Goal: Information Seeking & Learning: Check status

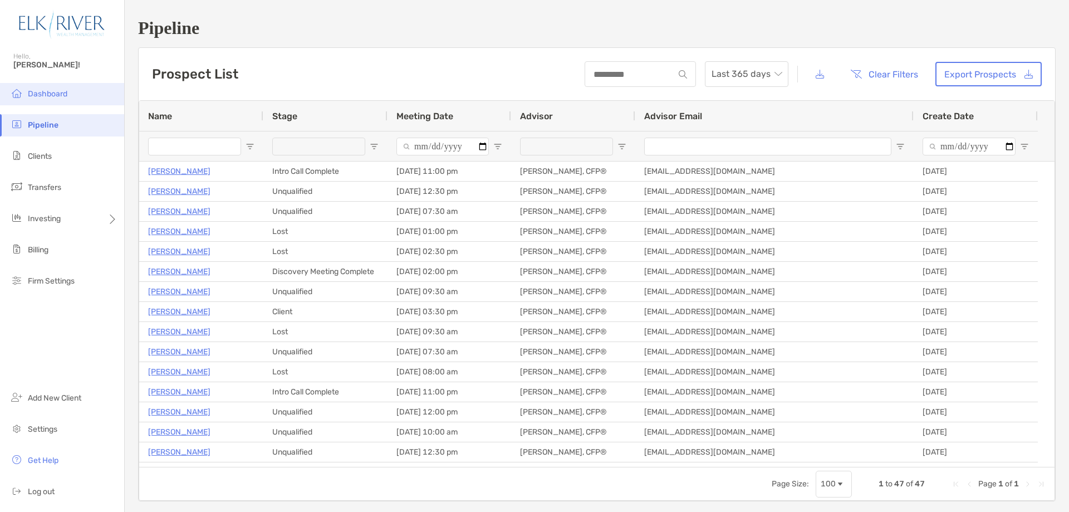
click at [55, 93] on span "Dashboard" at bounding box center [48, 93] width 40 height 9
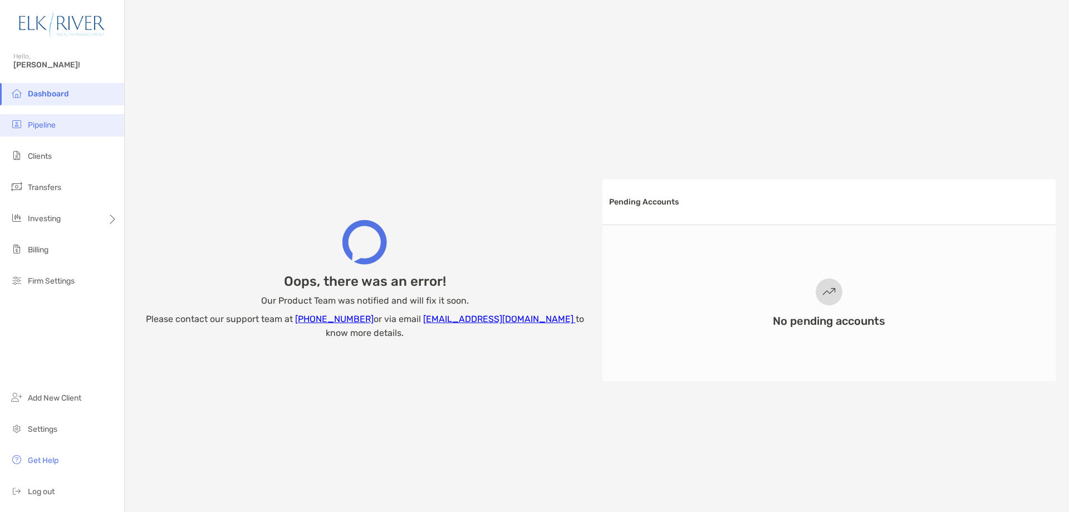
scroll to position [37, 0]
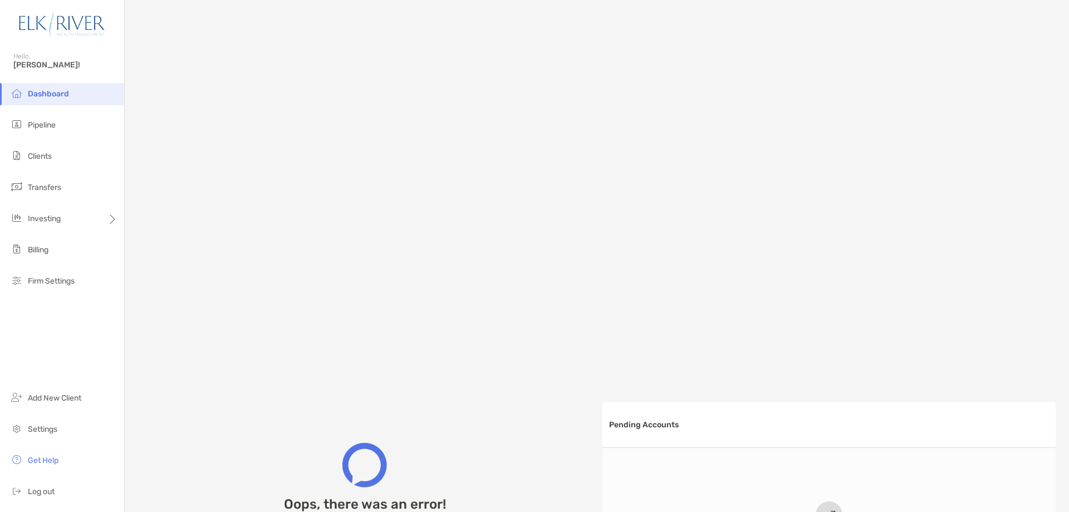
click at [47, 100] on li "Dashboard" at bounding box center [62, 94] width 124 height 22
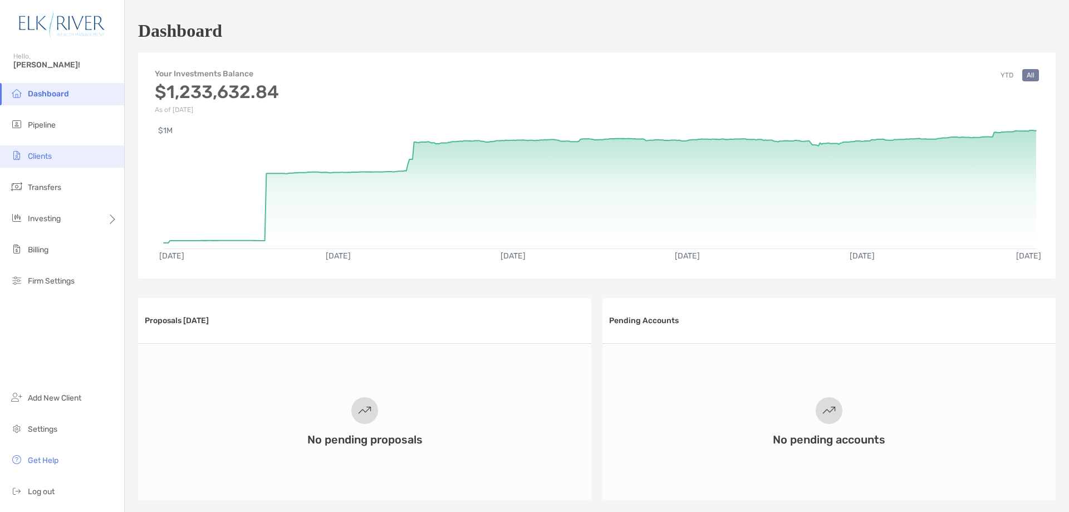
click at [41, 158] on span "Clients" at bounding box center [40, 155] width 24 height 9
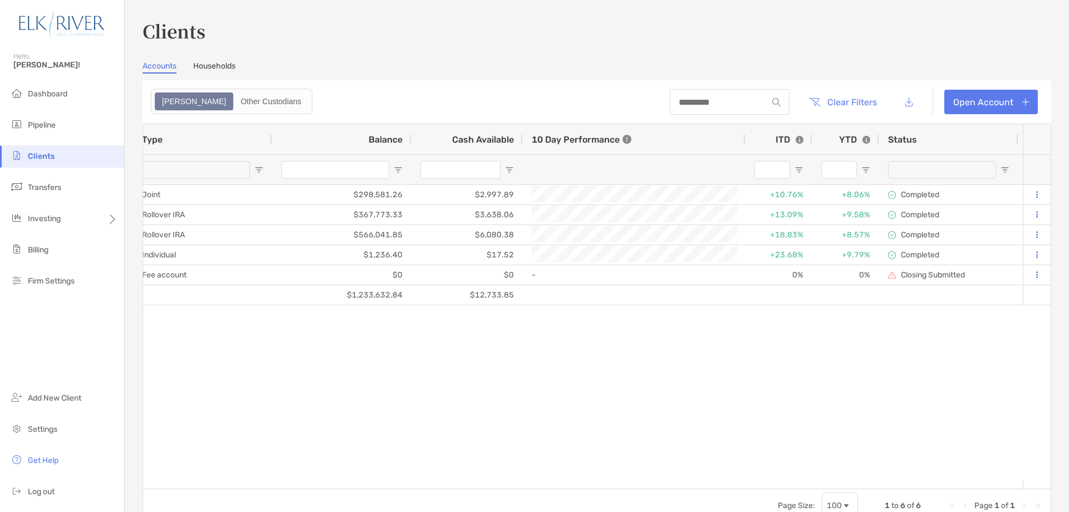
scroll to position [0, 231]
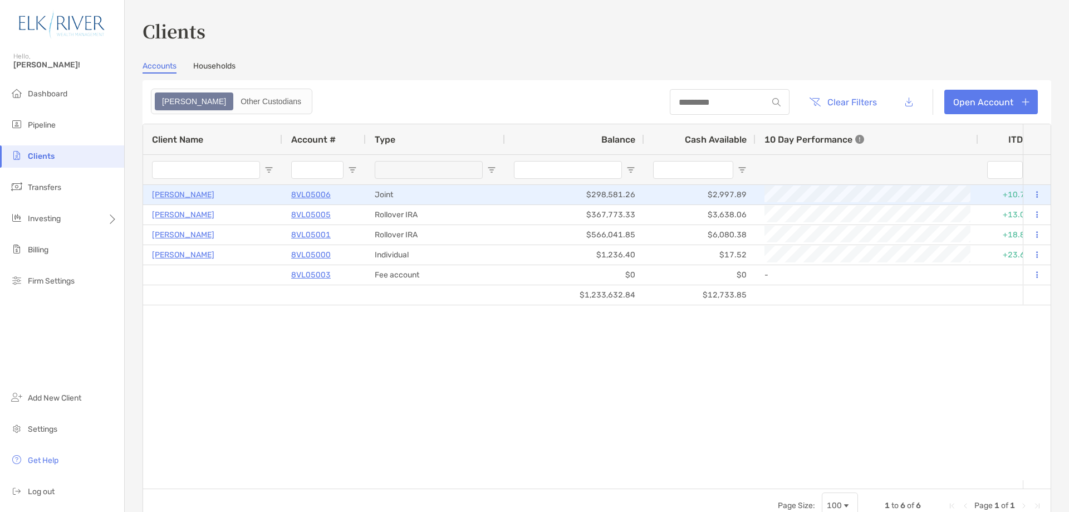
click at [172, 200] on p "[PERSON_NAME]" at bounding box center [183, 195] width 62 height 14
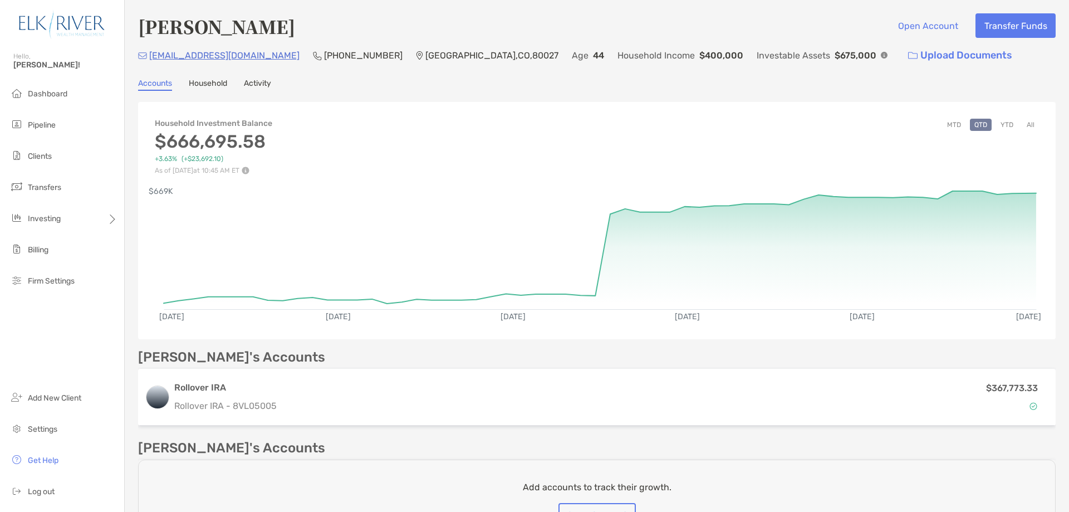
click at [1022, 122] on button "All" at bounding box center [1030, 125] width 17 height 12
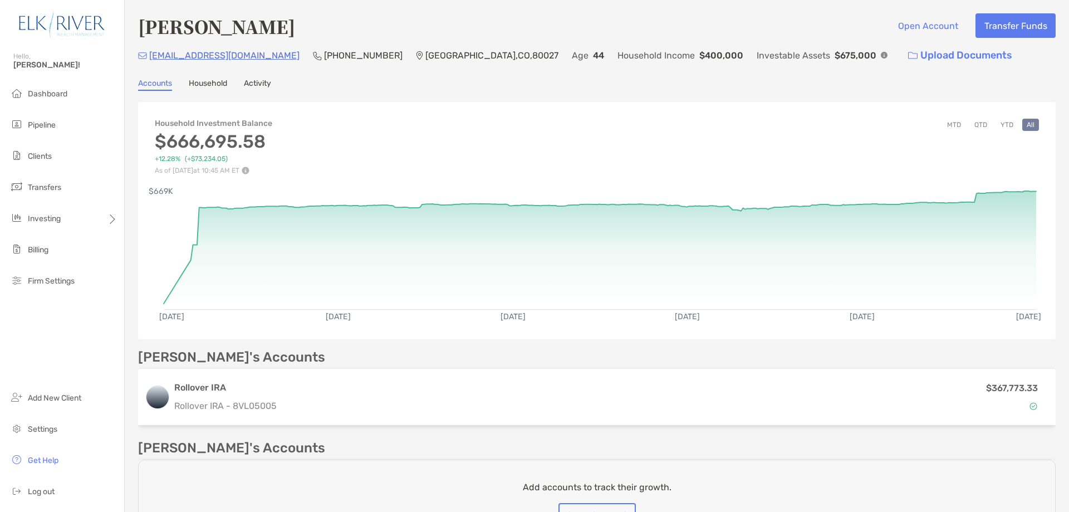
click at [1002, 122] on button "YTD" at bounding box center [1007, 125] width 22 height 12
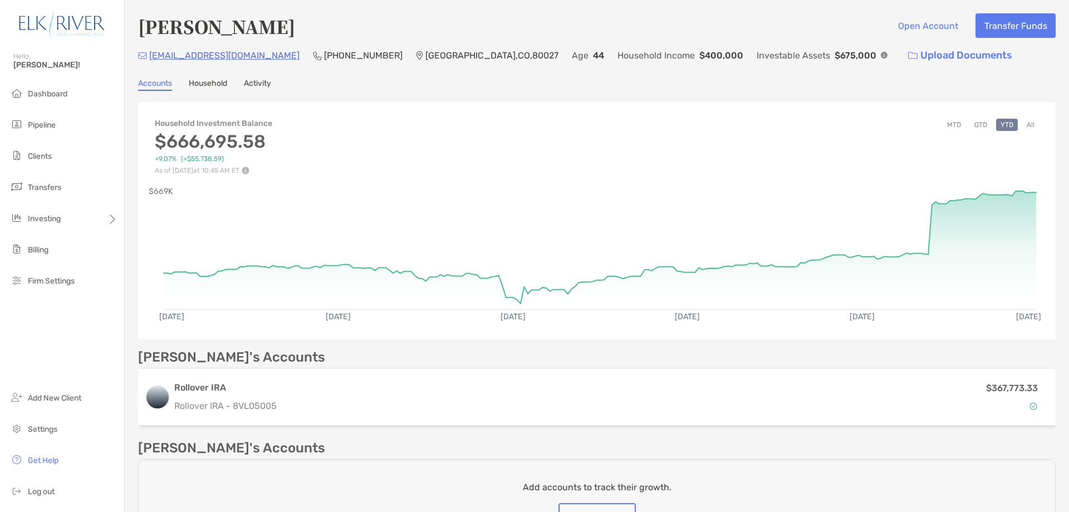
click at [757, 55] on div "Investable Assets $675,000" at bounding box center [822, 55] width 131 height 24
click at [541, 67] on div "[PERSON_NAME] Open Account Transfer Funds [EMAIL_ADDRESS][DOMAIN_NAME] [PHONE_N…" at bounding box center [597, 329] width 944 height 659
click at [1022, 123] on button "All" at bounding box center [1030, 125] width 17 height 12
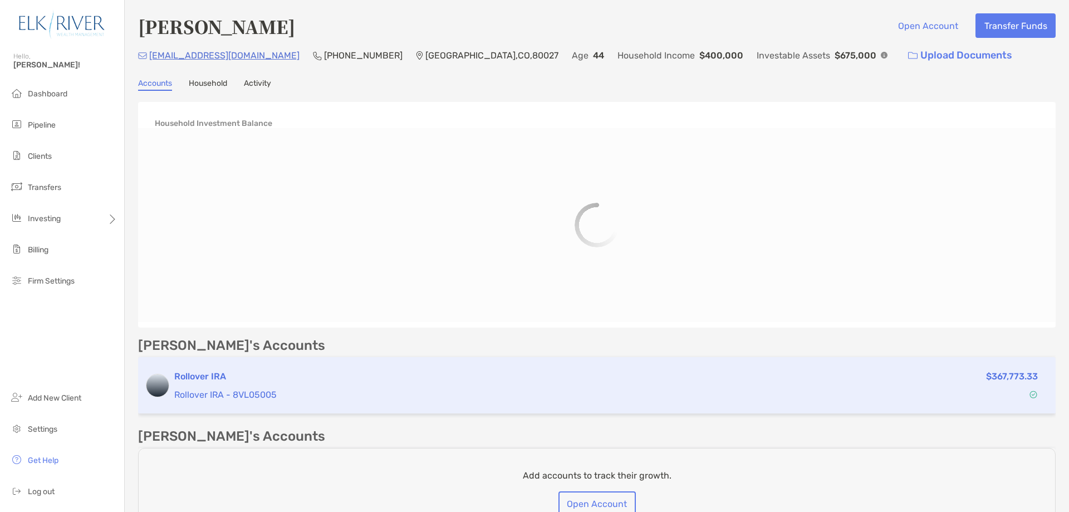
click at [200, 388] on p "Rollover IRA - 8VL05005" at bounding box center [501, 395] width 654 height 14
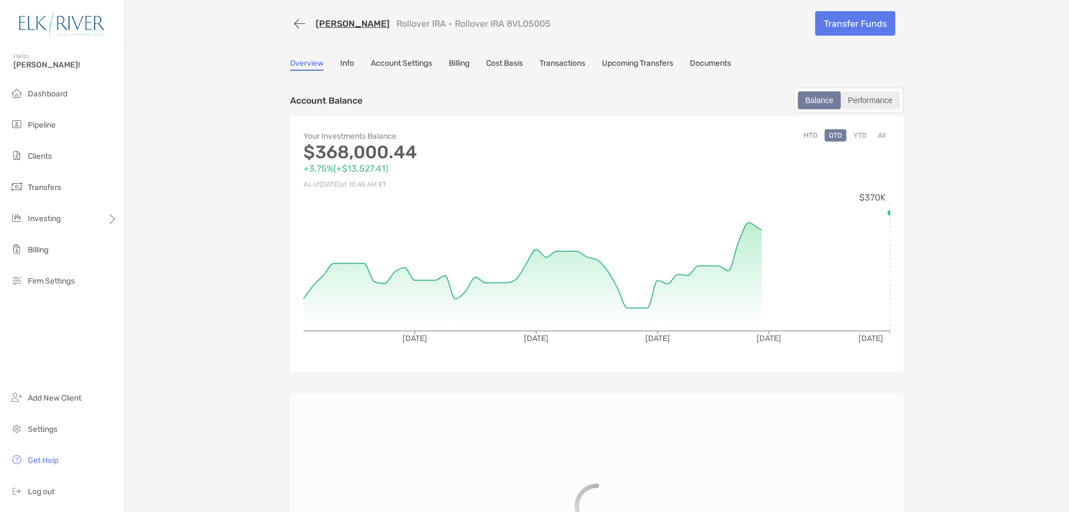
click at [860, 101] on div "Performance" at bounding box center [870, 100] width 57 height 16
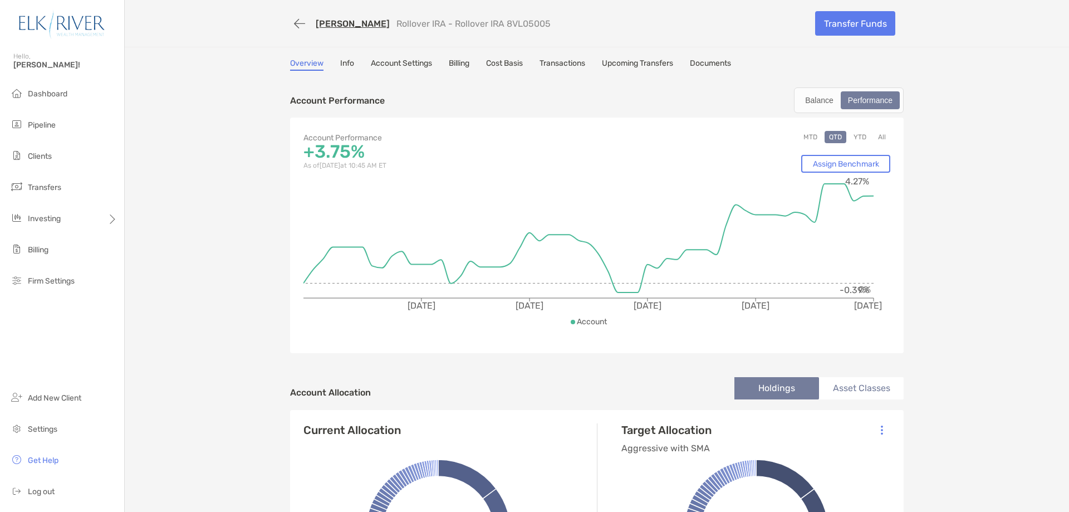
click at [878, 136] on button "All" at bounding box center [882, 137] width 17 height 12
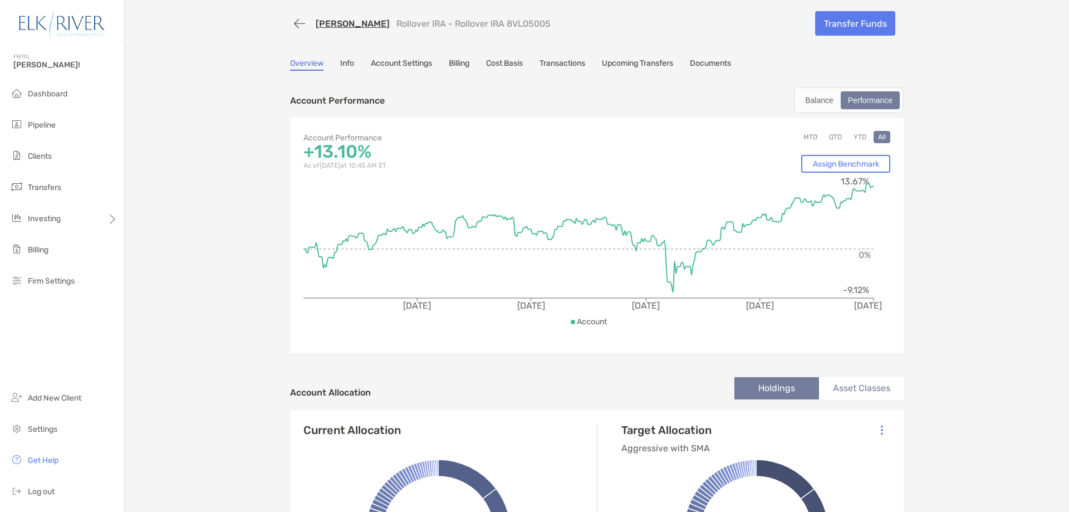
click at [855, 138] on button "YTD" at bounding box center [860, 137] width 22 height 12
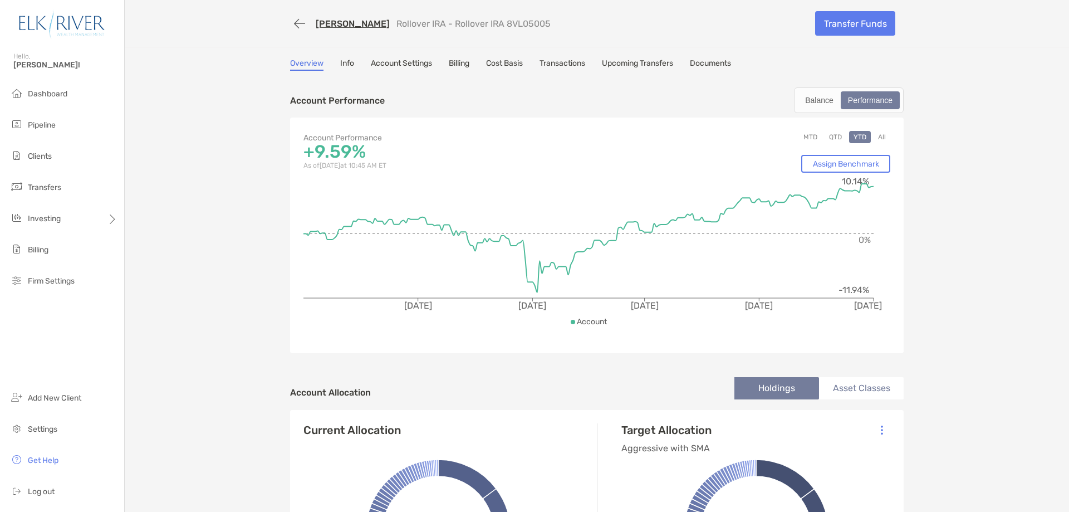
click at [875, 135] on button "All" at bounding box center [882, 137] width 17 height 12
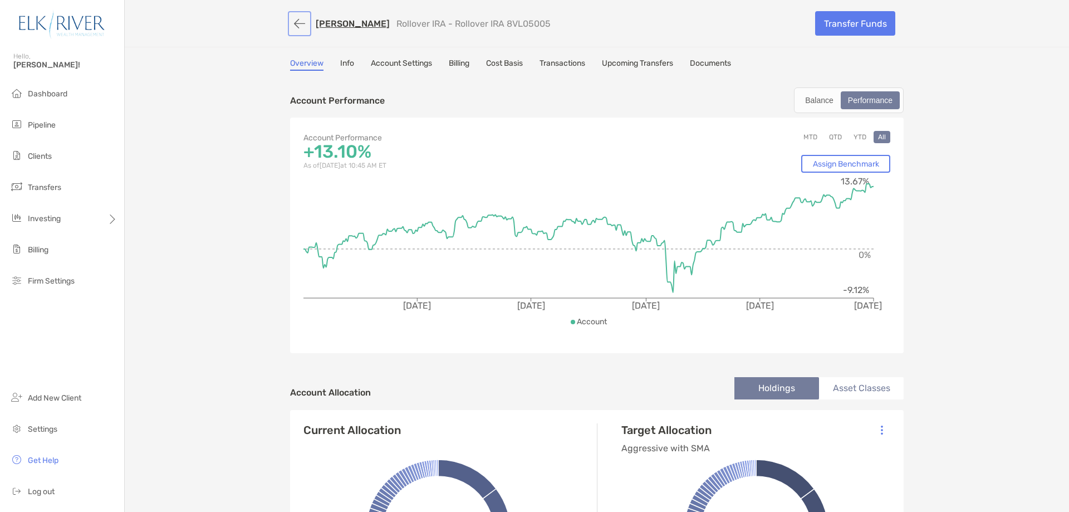
click at [298, 23] on button "button" at bounding box center [299, 23] width 19 height 21
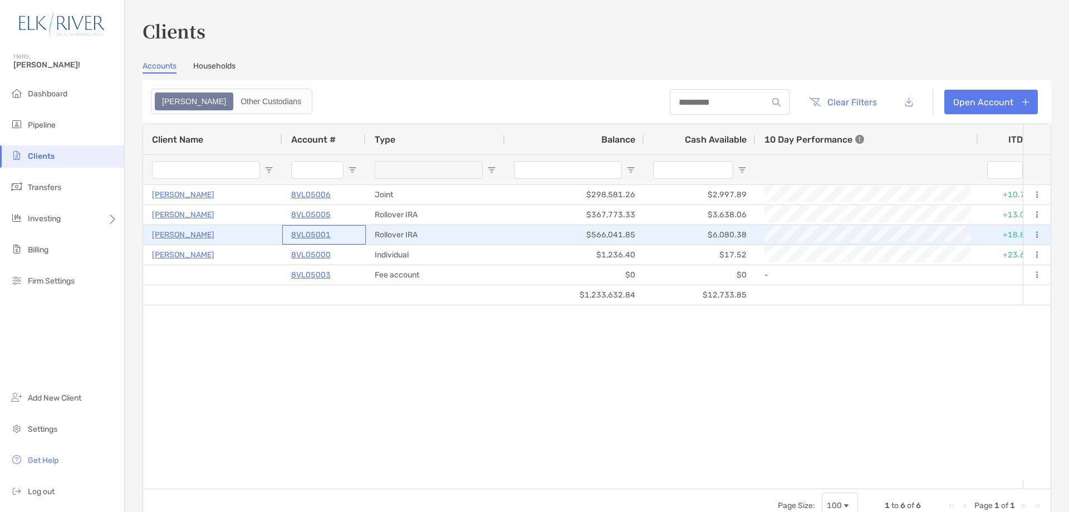
click at [308, 234] on p "8VL05001" at bounding box center [311, 235] width 40 height 14
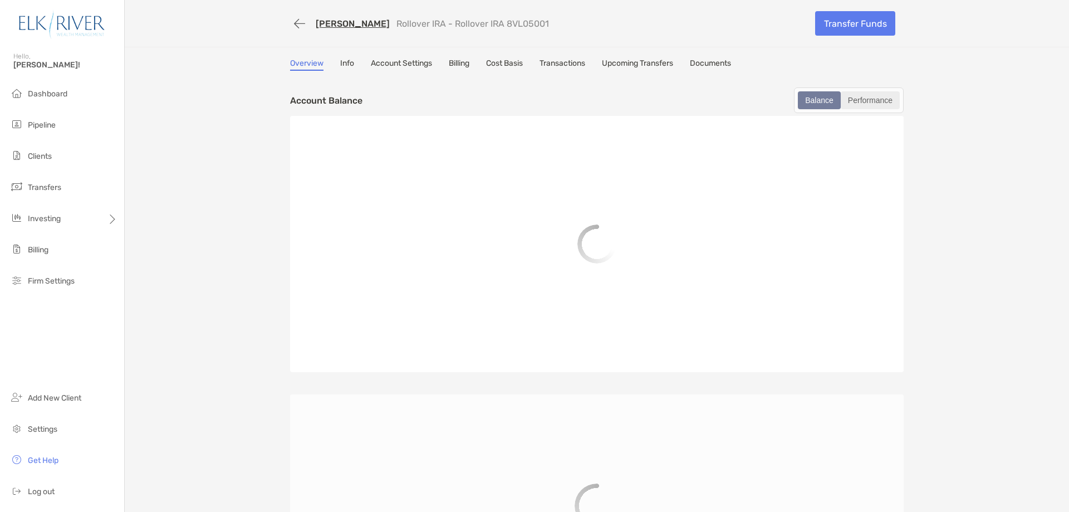
click at [869, 100] on div "Performance" at bounding box center [870, 100] width 57 height 16
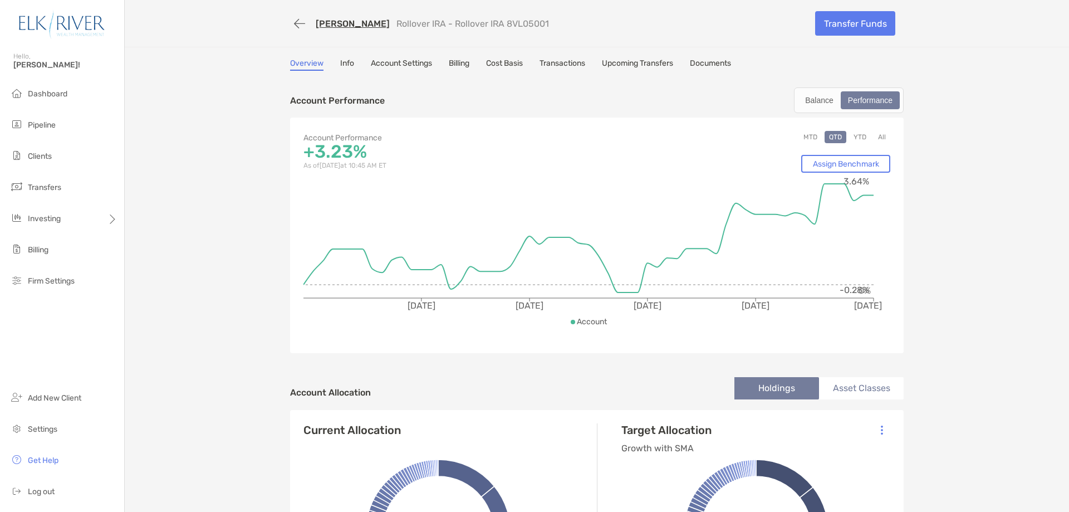
click at [881, 133] on button "All" at bounding box center [882, 137] width 17 height 12
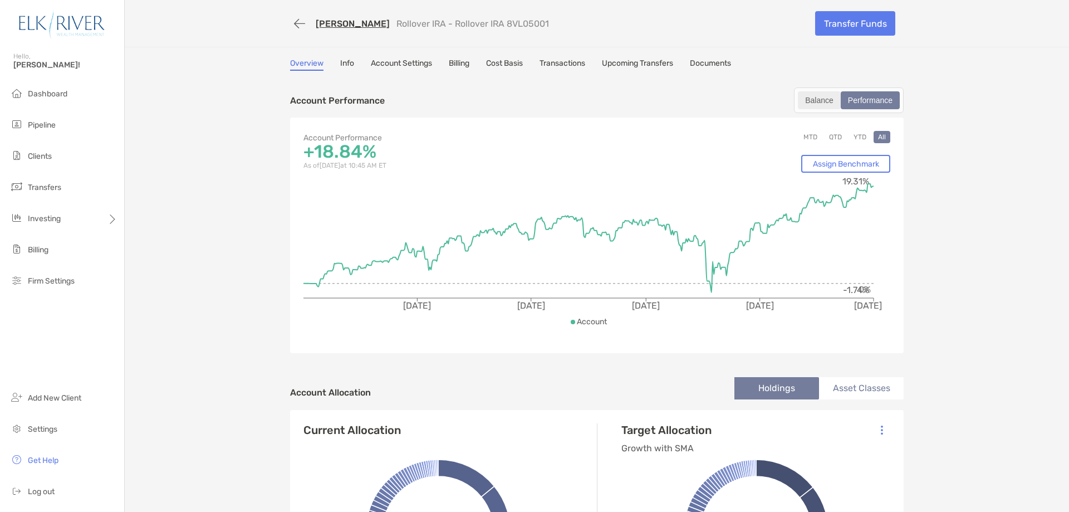
click at [826, 102] on div "Balance" at bounding box center [819, 100] width 41 height 16
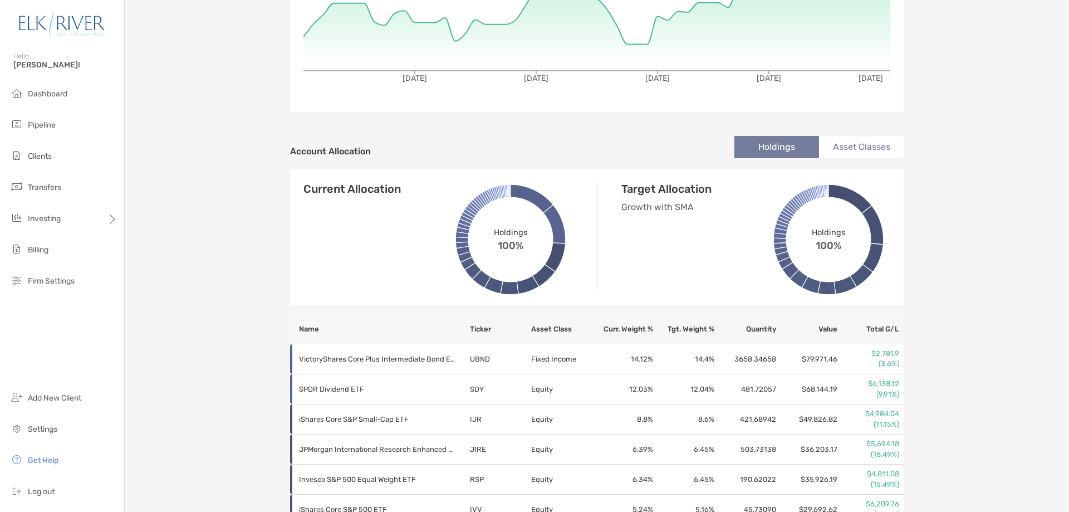
scroll to position [37, 0]
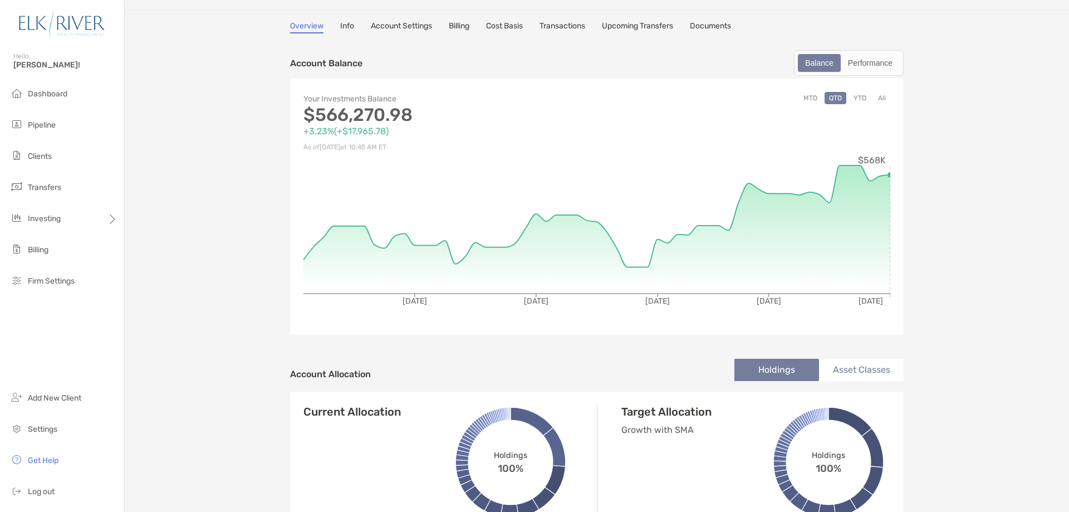
click at [876, 94] on button "All" at bounding box center [882, 98] width 17 height 12
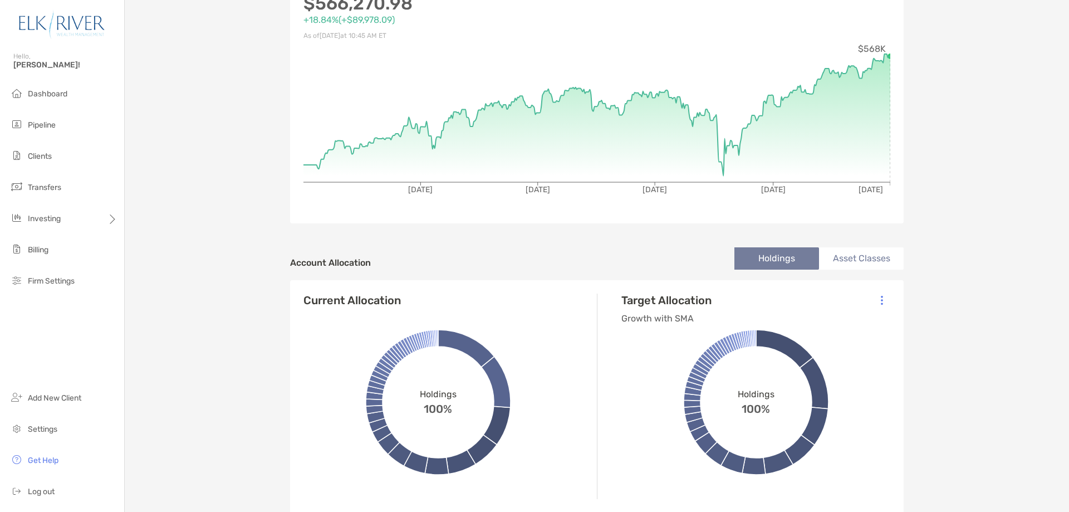
scroll to position [0, 0]
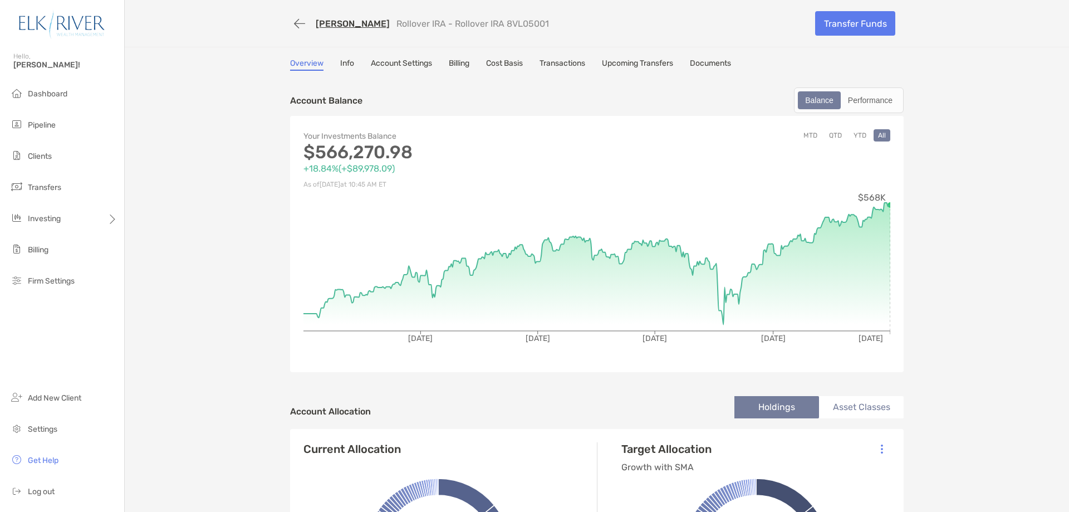
click at [572, 59] on link "Transactions" at bounding box center [562, 64] width 46 height 12
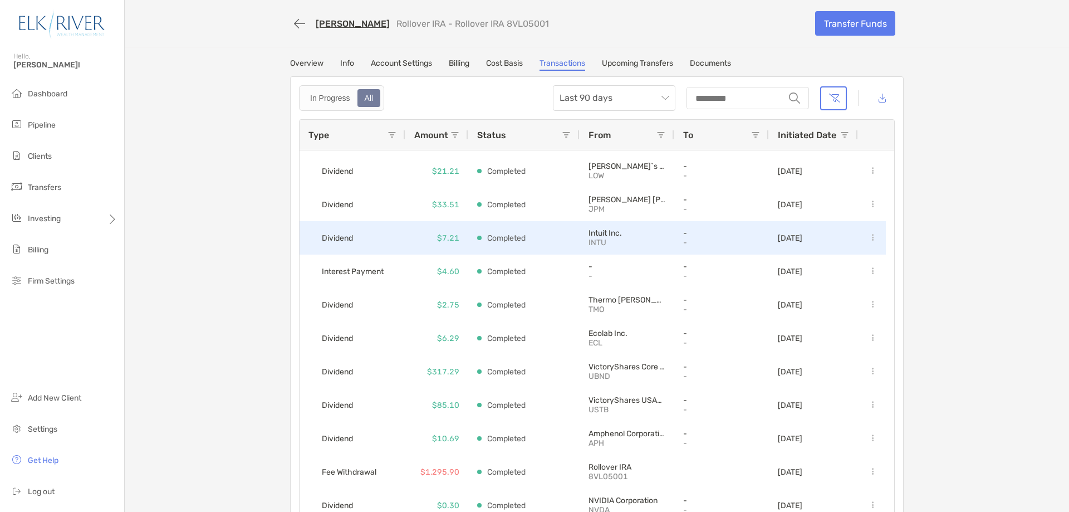
scroll to position [408, 0]
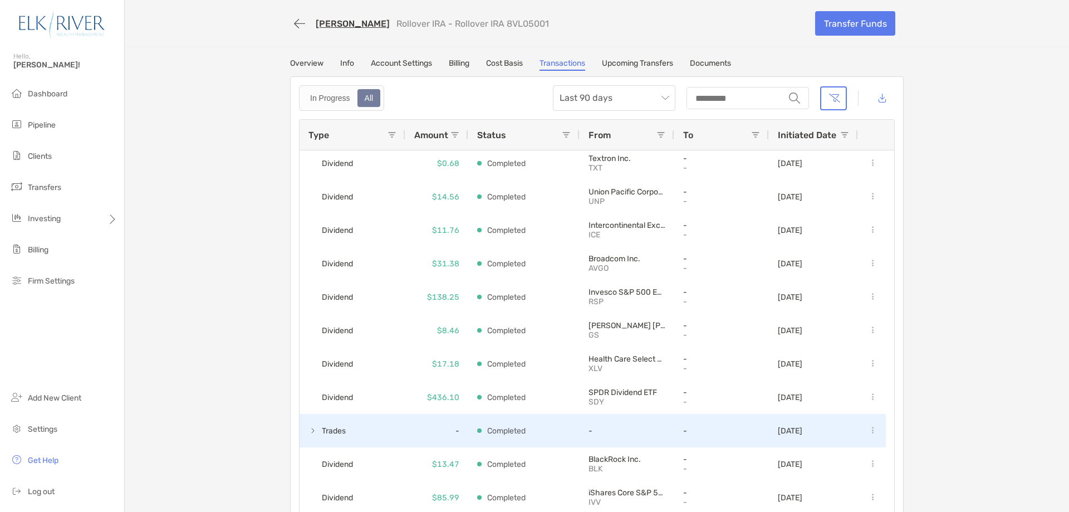
click at [308, 431] on span at bounding box center [312, 430] width 9 height 9
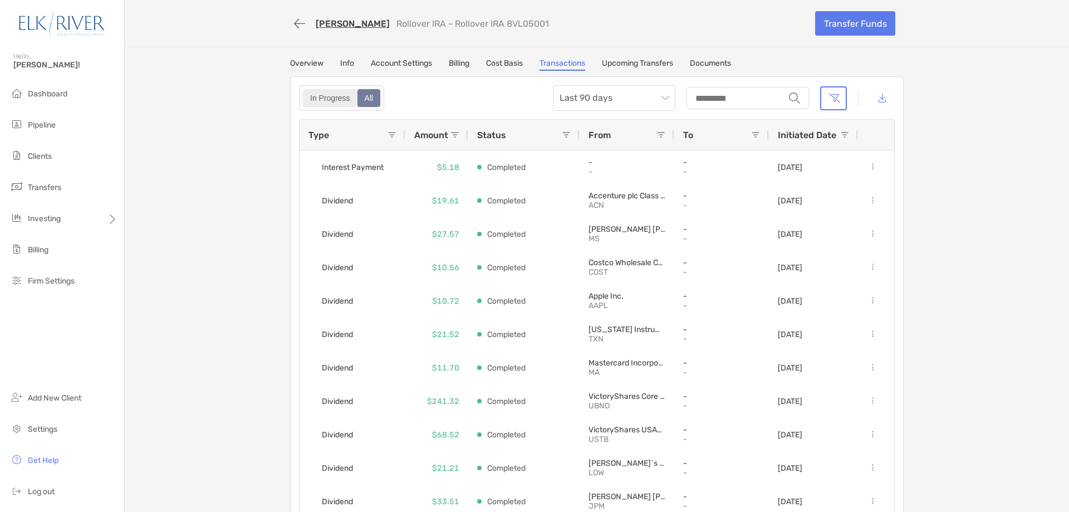
click at [309, 91] on div "In Progress" at bounding box center [330, 98] width 52 height 16
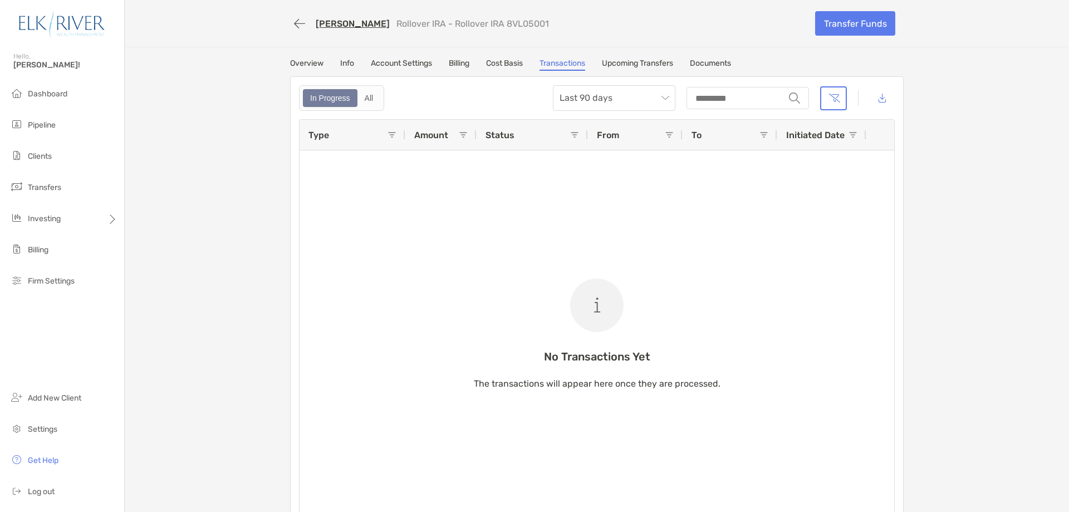
click at [294, 62] on link "Overview" at bounding box center [306, 64] width 33 height 12
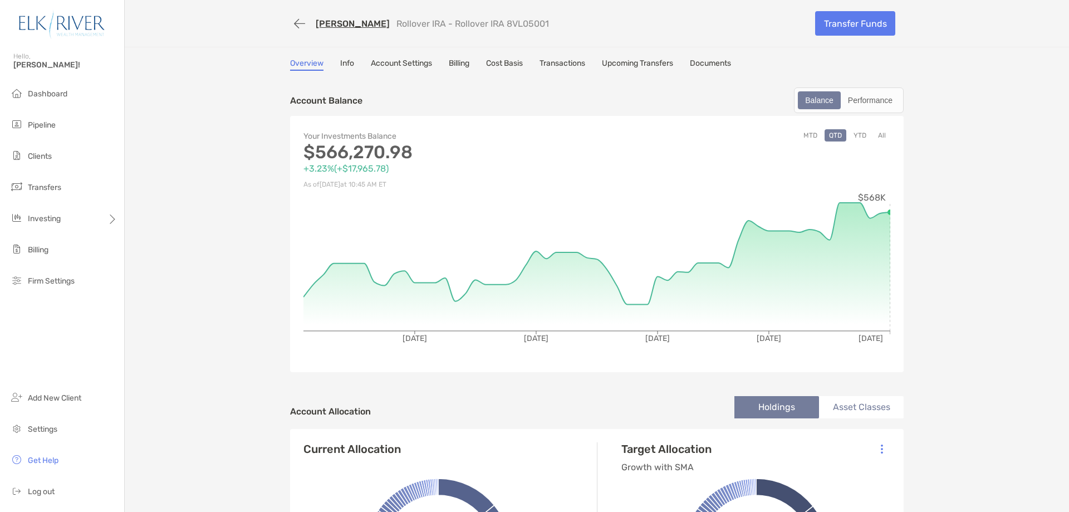
click at [881, 134] on button "All" at bounding box center [882, 135] width 17 height 12
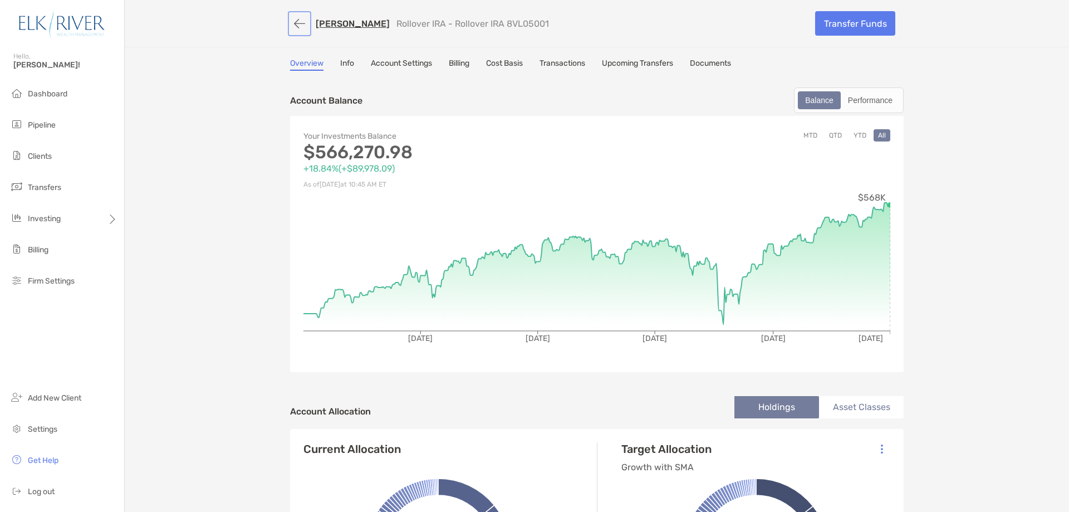
click at [293, 18] on button "button" at bounding box center [299, 23] width 19 height 21
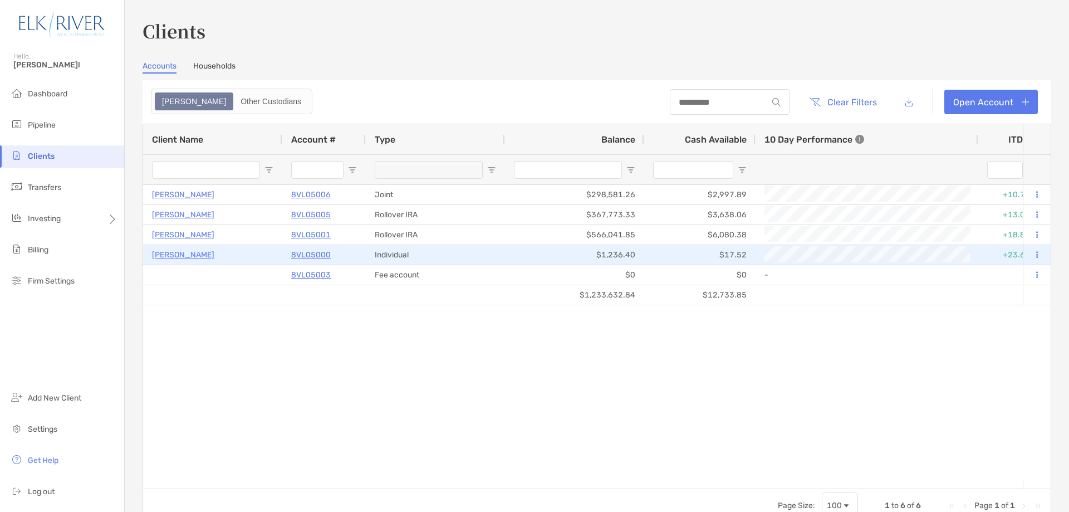
click at [307, 254] on p "8VL05000" at bounding box center [311, 255] width 40 height 14
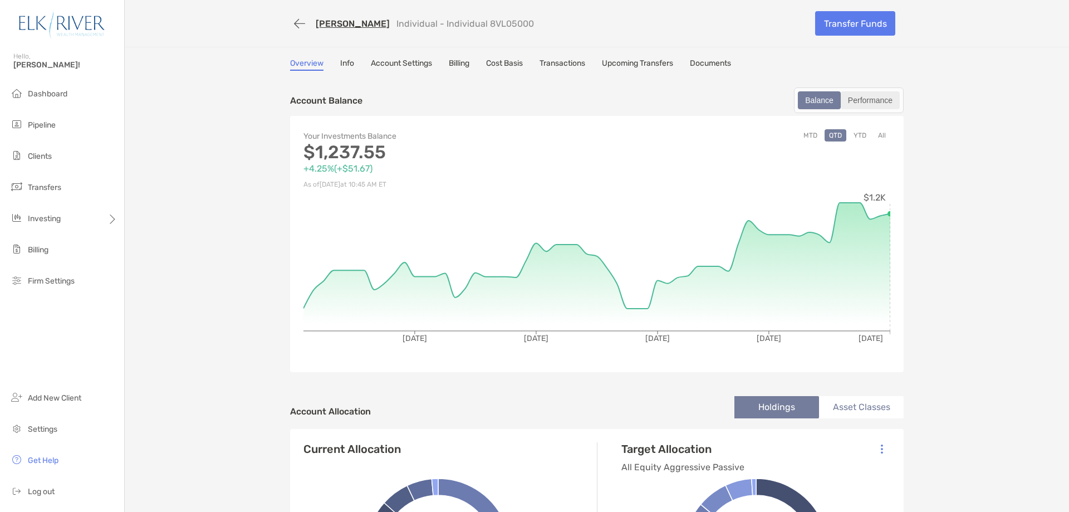
click at [874, 99] on div "Performance" at bounding box center [870, 100] width 57 height 16
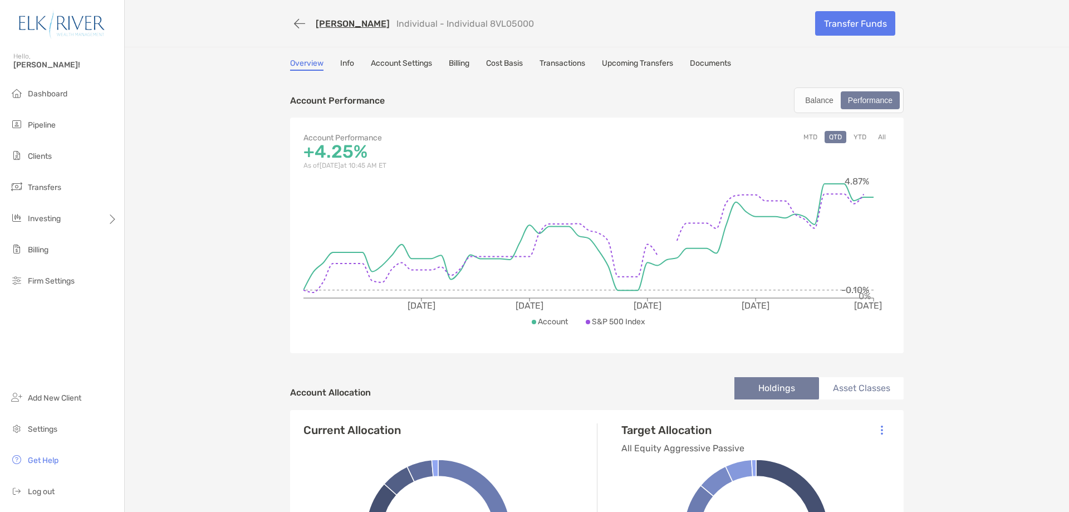
click at [881, 139] on button "All" at bounding box center [882, 137] width 17 height 12
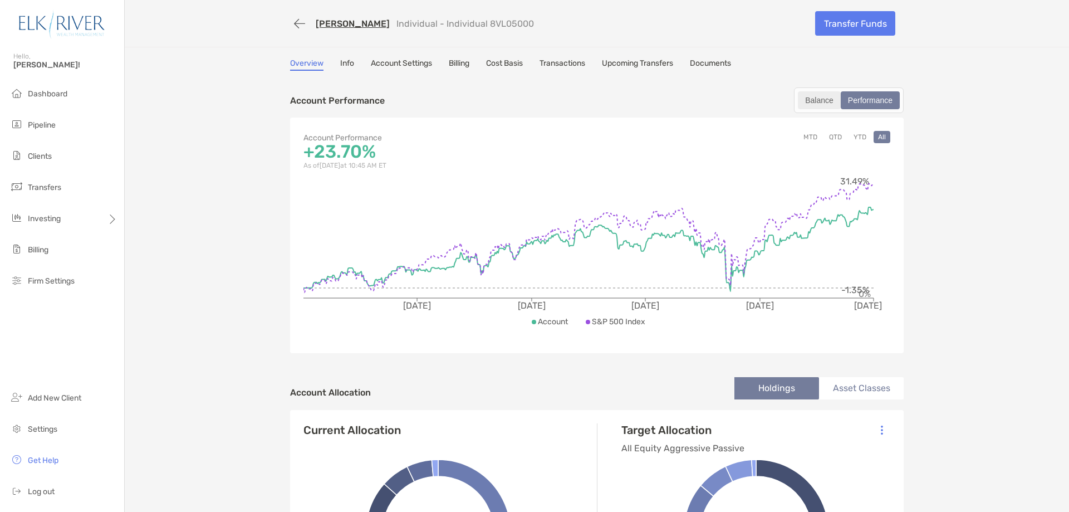
click at [812, 95] on div "Balance" at bounding box center [819, 100] width 41 height 16
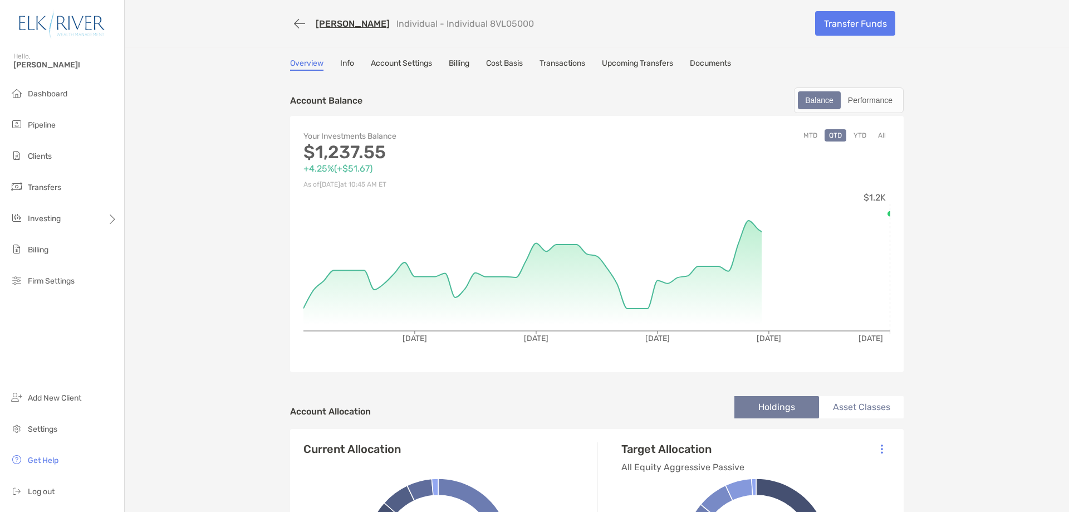
click at [875, 134] on button "All" at bounding box center [882, 135] width 17 height 12
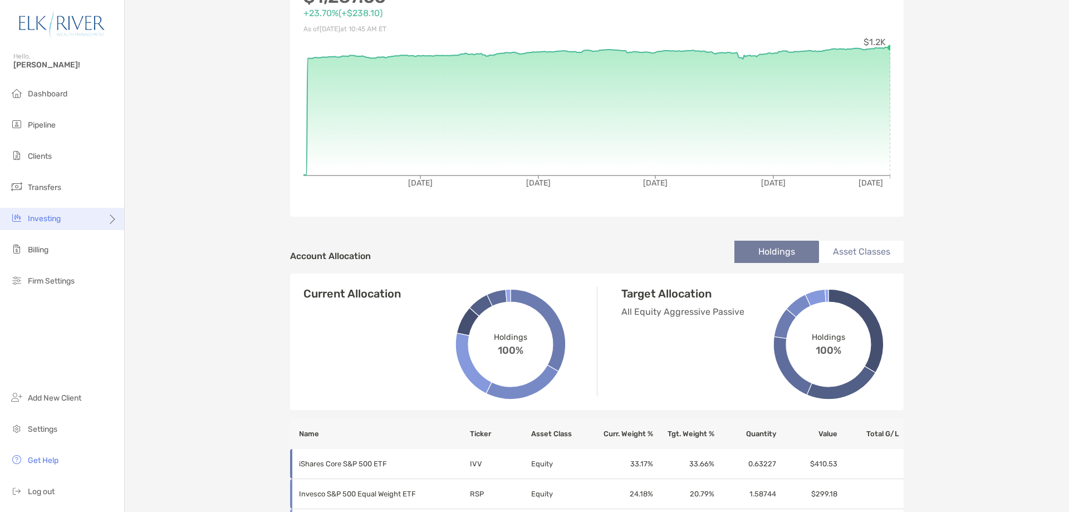
scroll to position [119, 0]
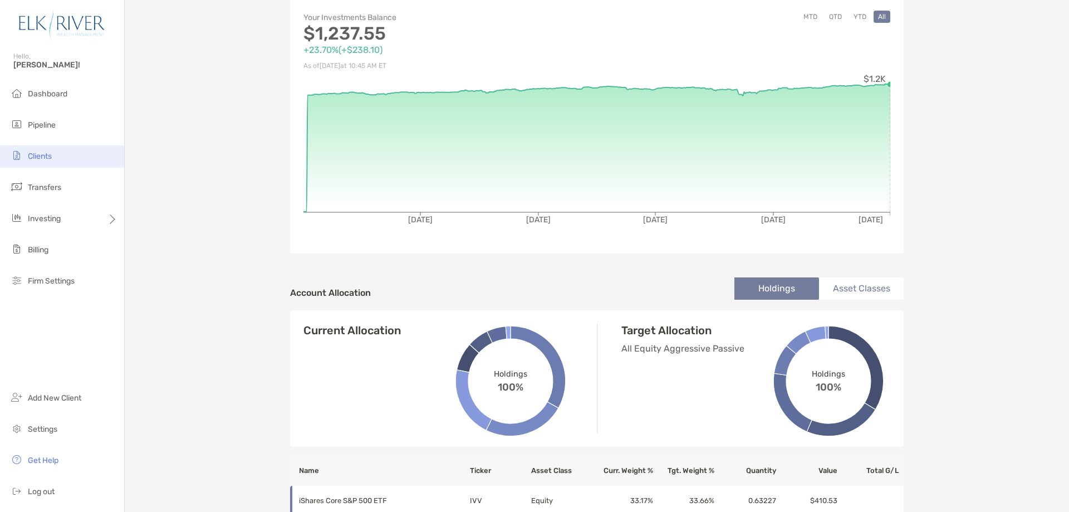
click at [41, 159] on span "Clients" at bounding box center [40, 155] width 24 height 9
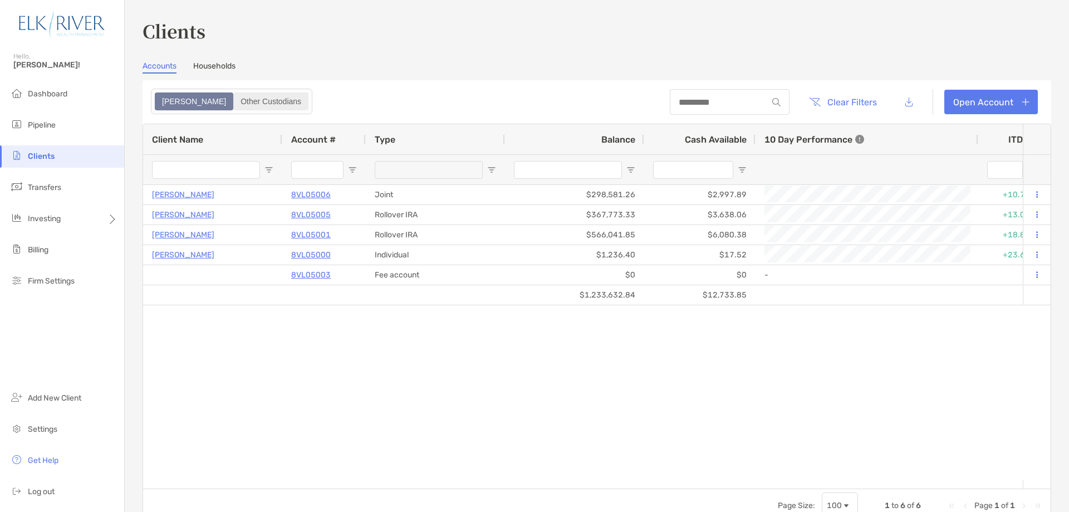
drag, startPoint x: 210, startPoint y: 99, endPoint x: 204, endPoint y: 103, distance: 7.1
click at [234, 100] on div "Other Custodians" at bounding box center [270, 102] width 73 height 16
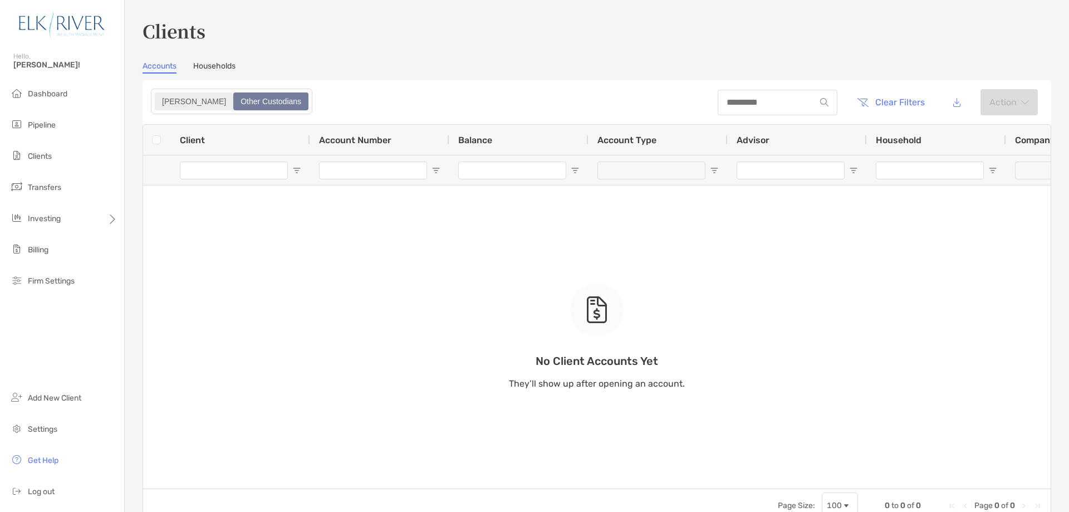
click at [171, 101] on div "[PERSON_NAME]" at bounding box center [194, 102] width 76 height 16
